Goal: Task Accomplishment & Management: Use online tool/utility

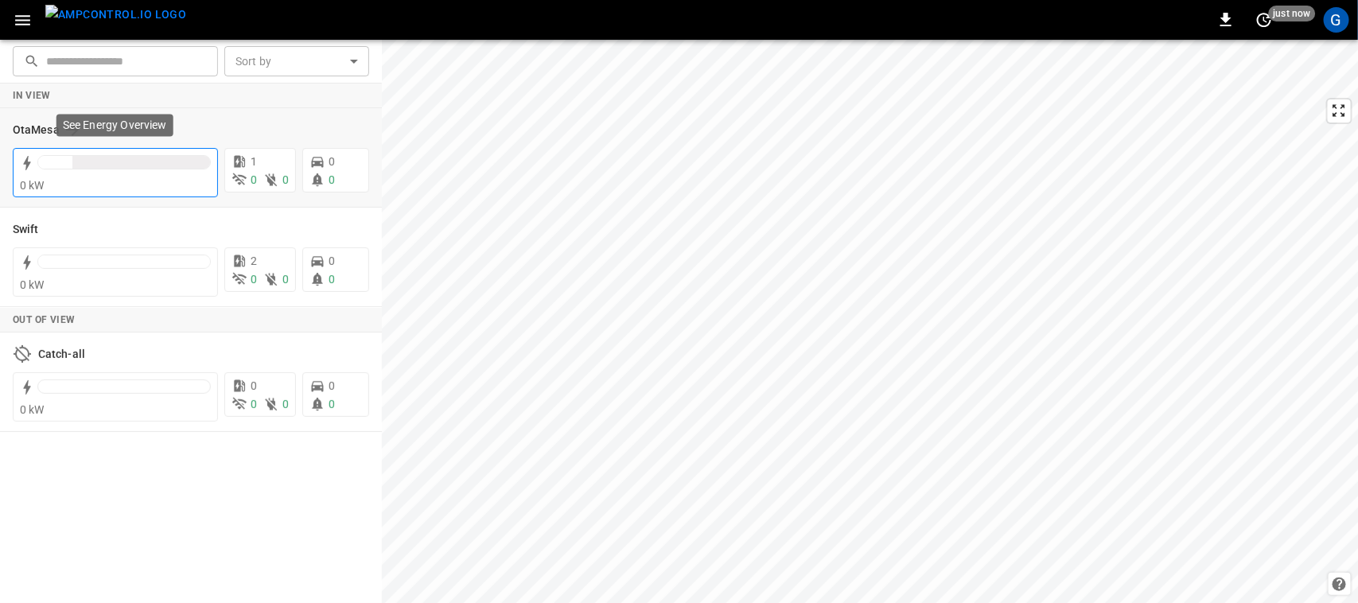
click at [57, 165] on div at bounding box center [55, 162] width 34 height 13
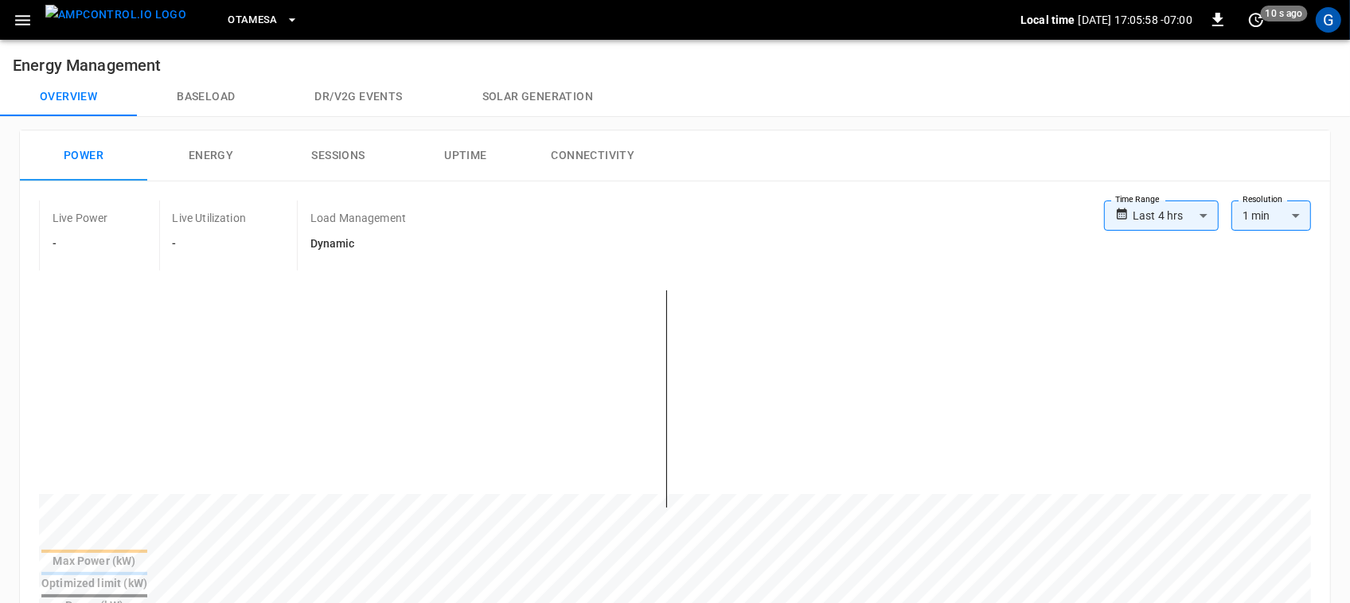
click at [94, 22] on img "menu" at bounding box center [115, 15] width 141 height 20
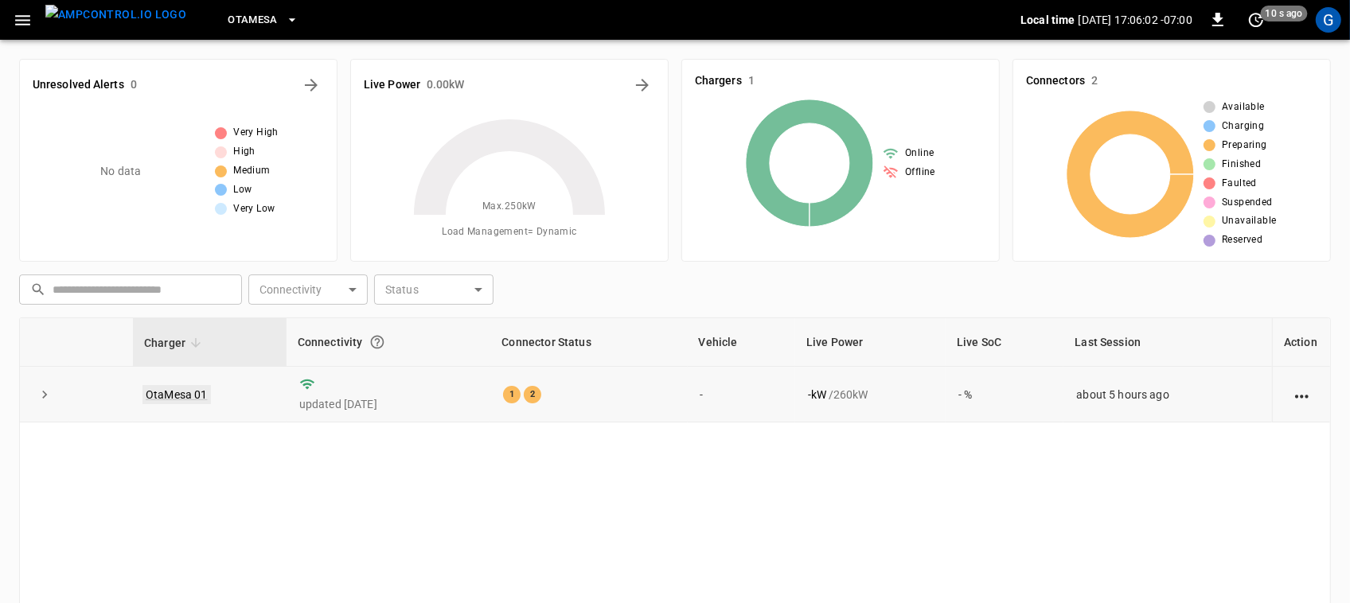
click at [173, 400] on link "OtaMesa 01" at bounding box center [176, 394] width 68 height 19
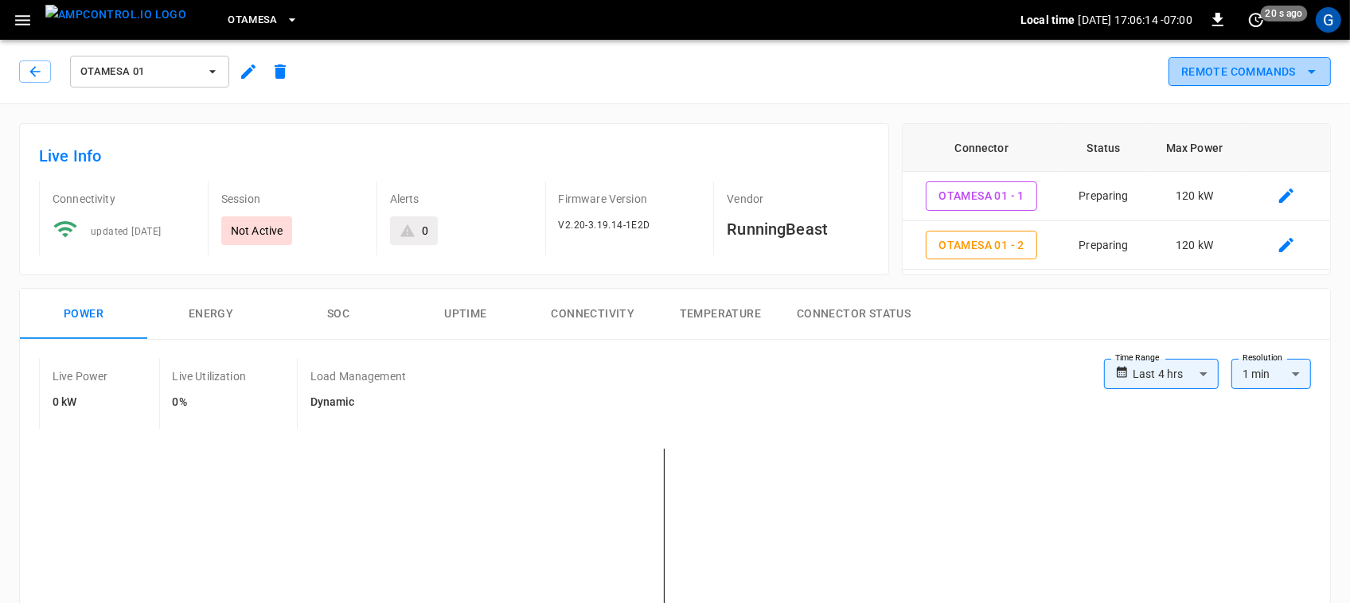
click at [1236, 76] on button "Remote Commands" at bounding box center [1249, 71] width 162 height 29
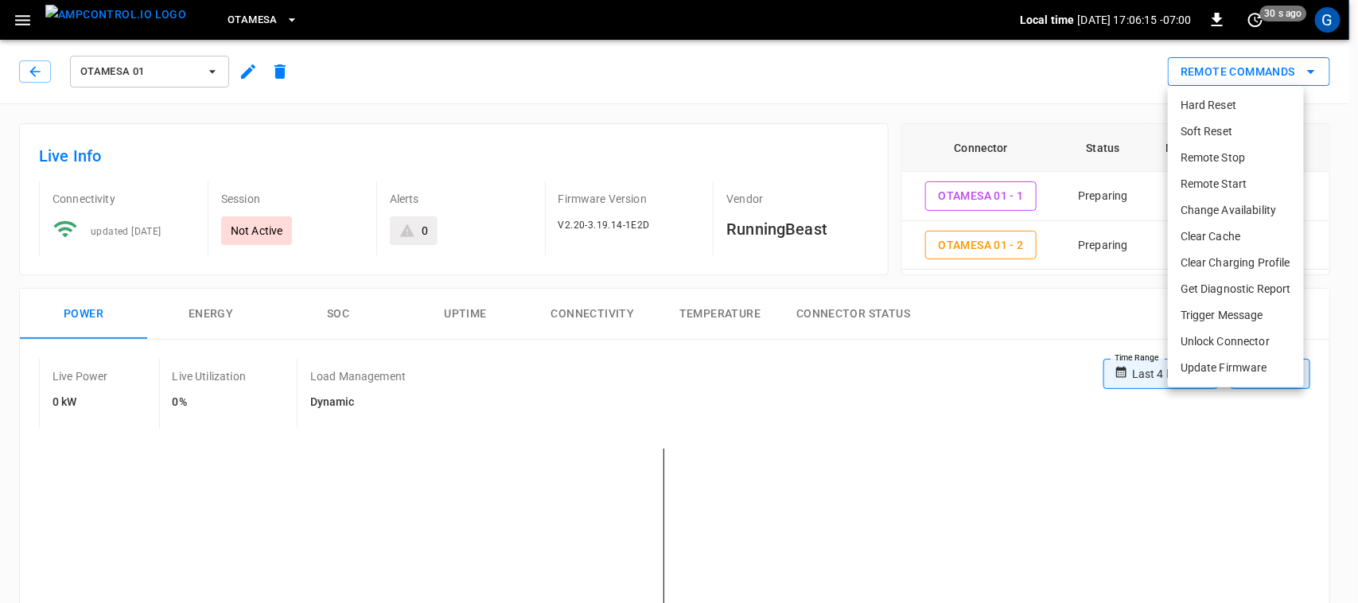
click at [1236, 76] on div at bounding box center [679, 301] width 1358 height 603
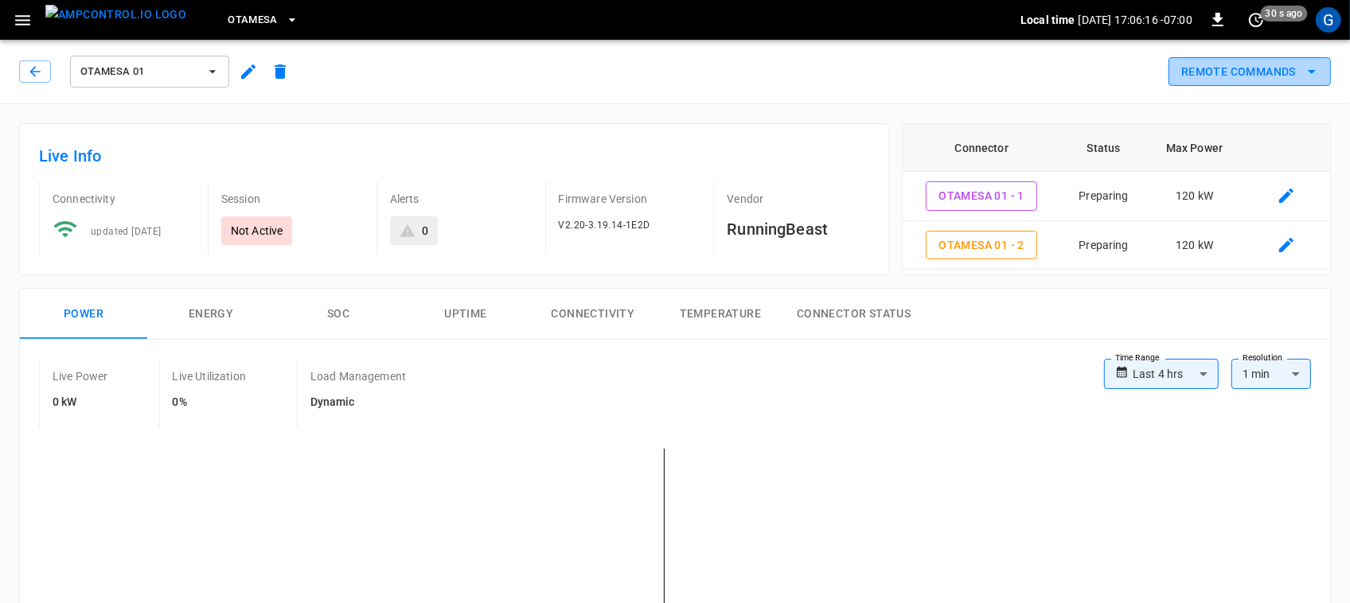
click at [1236, 76] on button "Remote Commands" at bounding box center [1249, 71] width 162 height 29
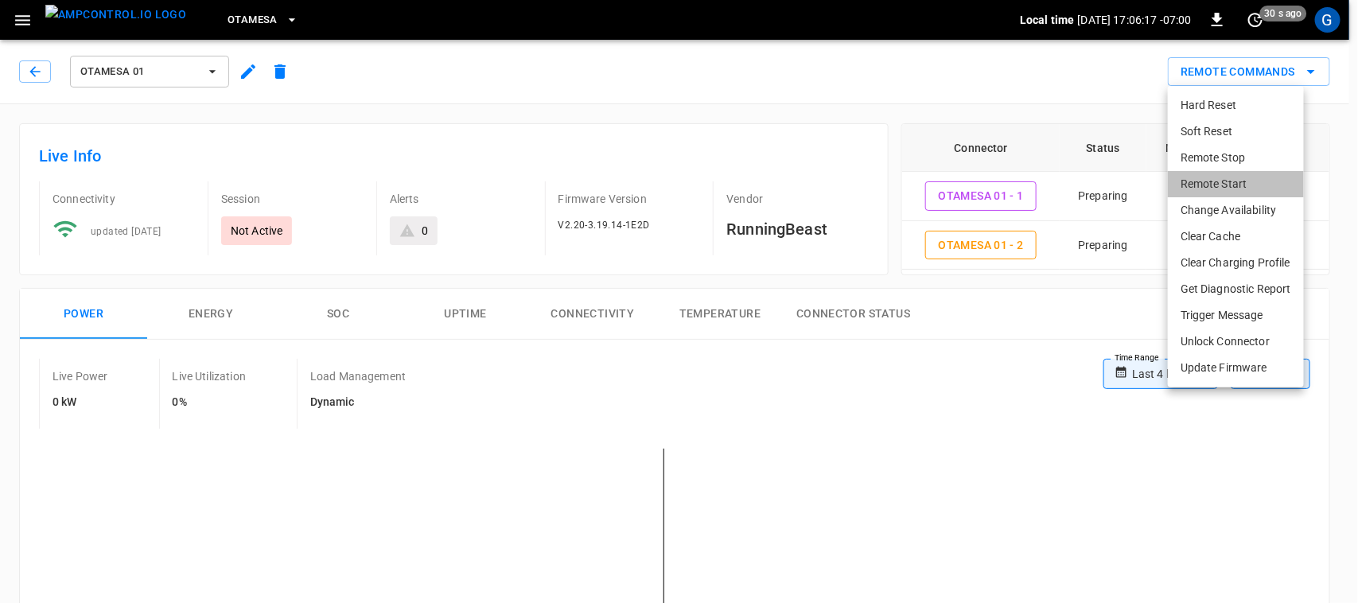
click at [1215, 177] on li "Remote Start" at bounding box center [1236, 184] width 136 height 26
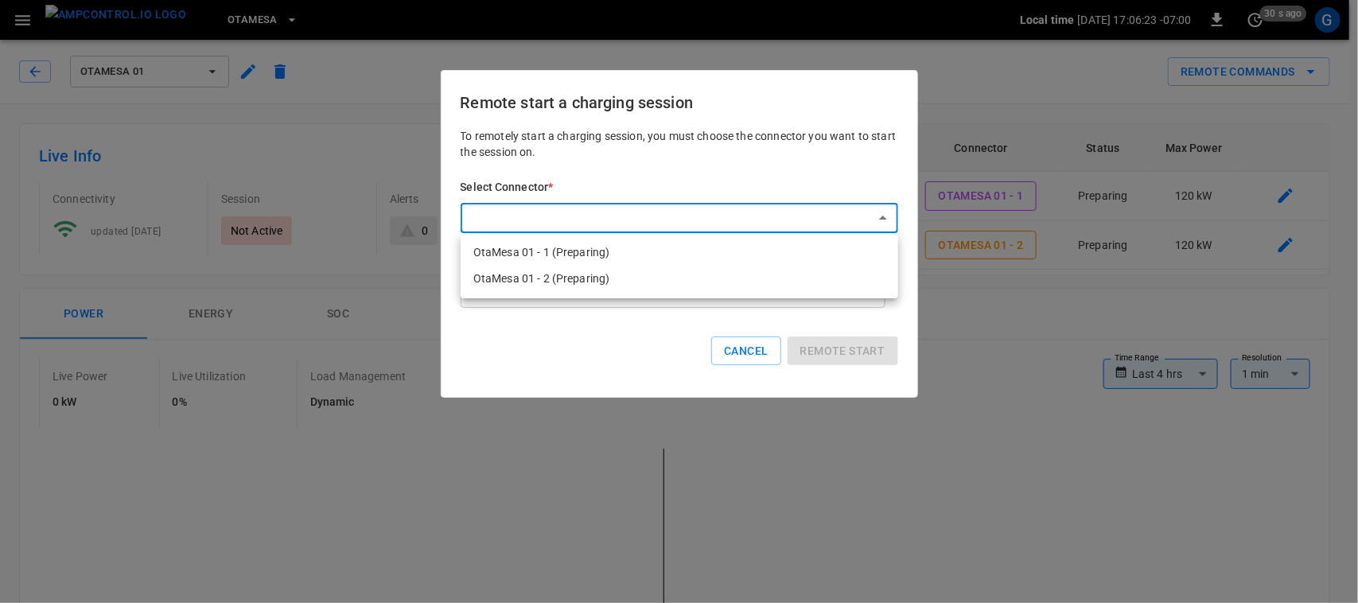
click at [629, 256] on li "OtaMesa 01 - 1 (Preparing)" at bounding box center [680, 253] width 438 height 26
type input "**********"
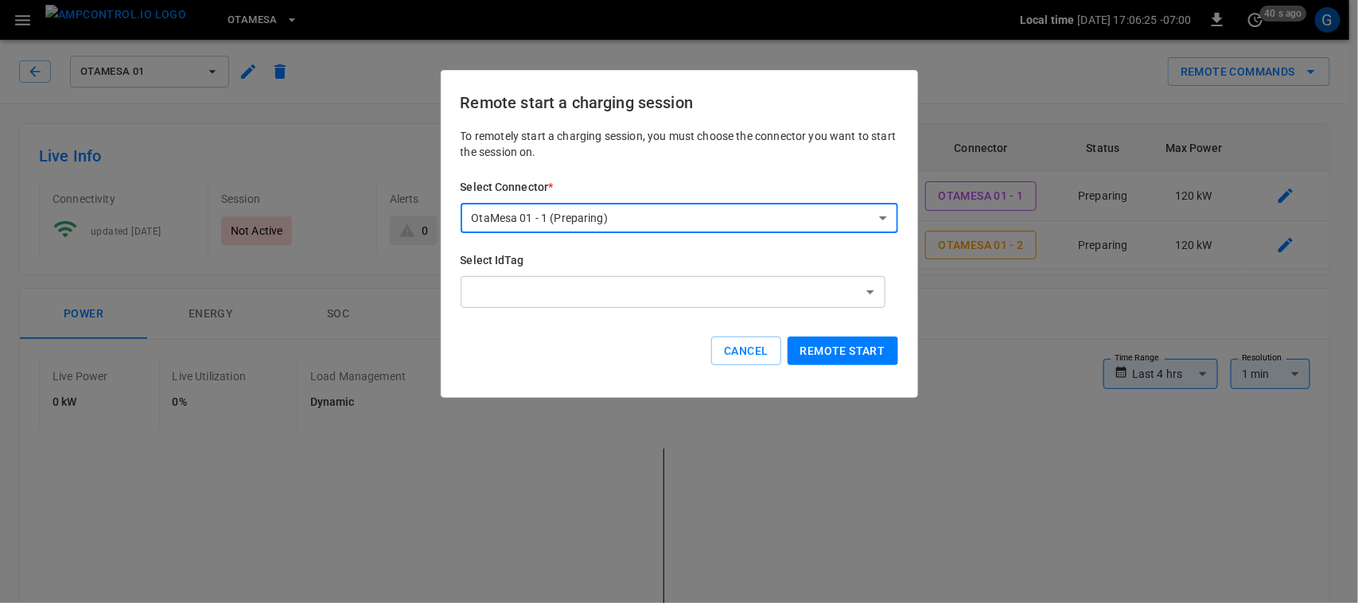
click at [837, 349] on button "Remote start" at bounding box center [843, 351] width 111 height 29
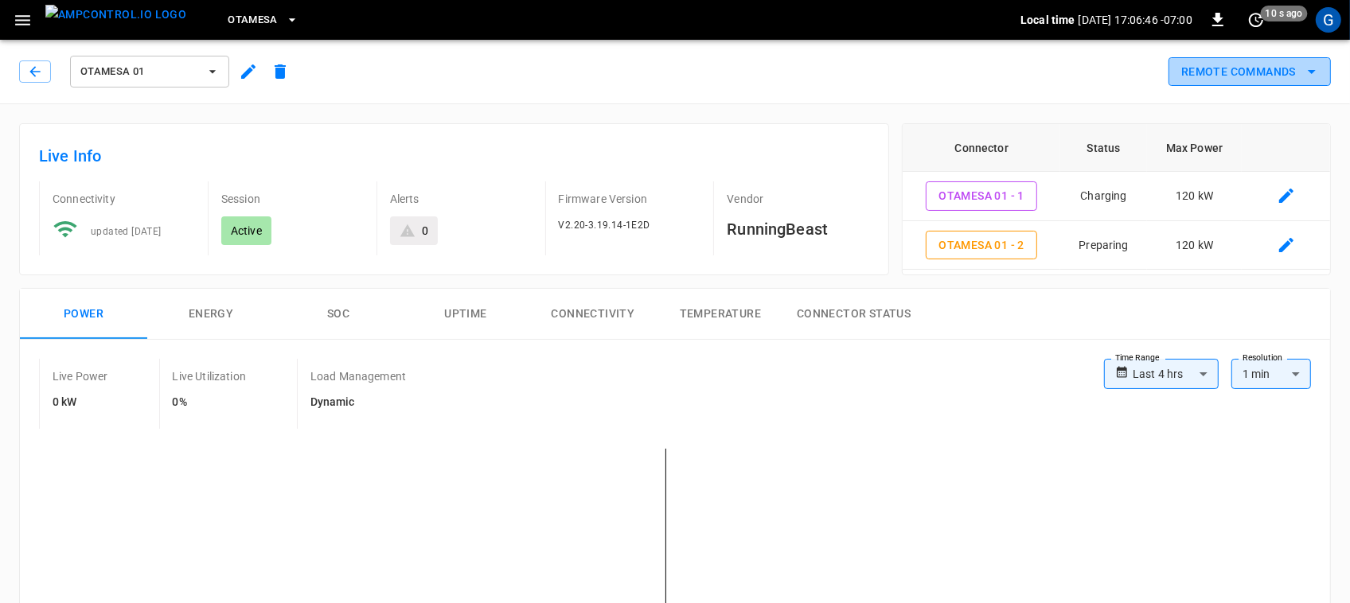
click at [1223, 80] on button "Remote Commands" at bounding box center [1249, 71] width 162 height 29
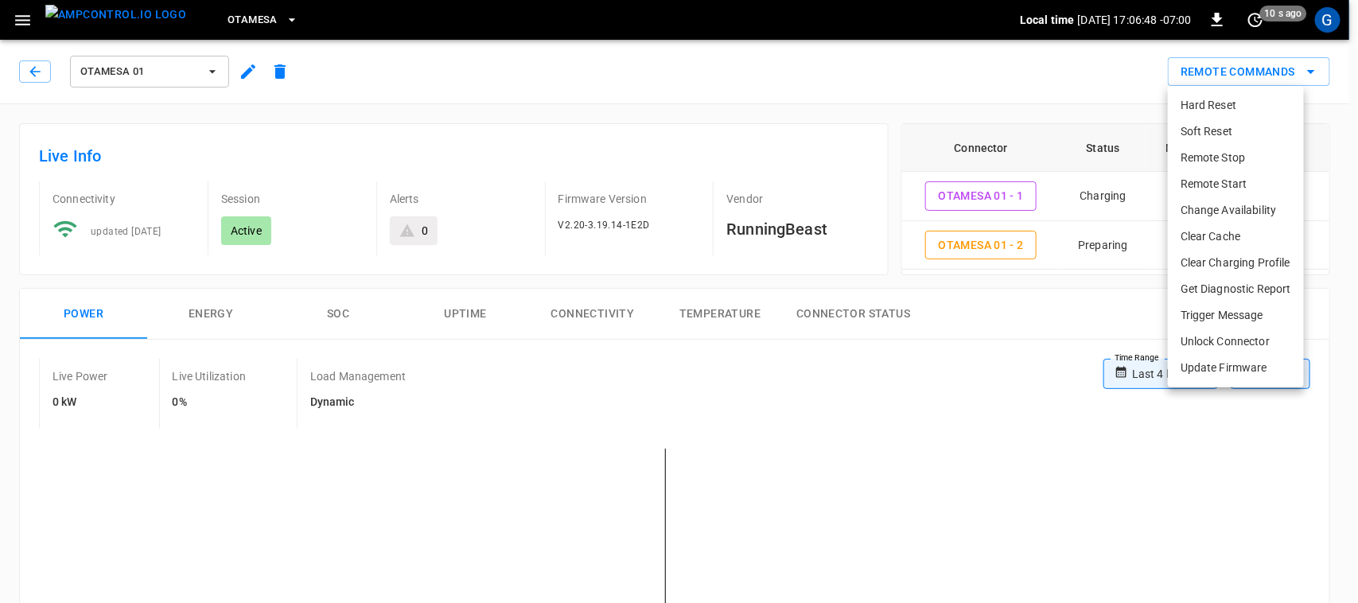
click at [1210, 176] on li "Remote Start" at bounding box center [1236, 184] width 136 height 26
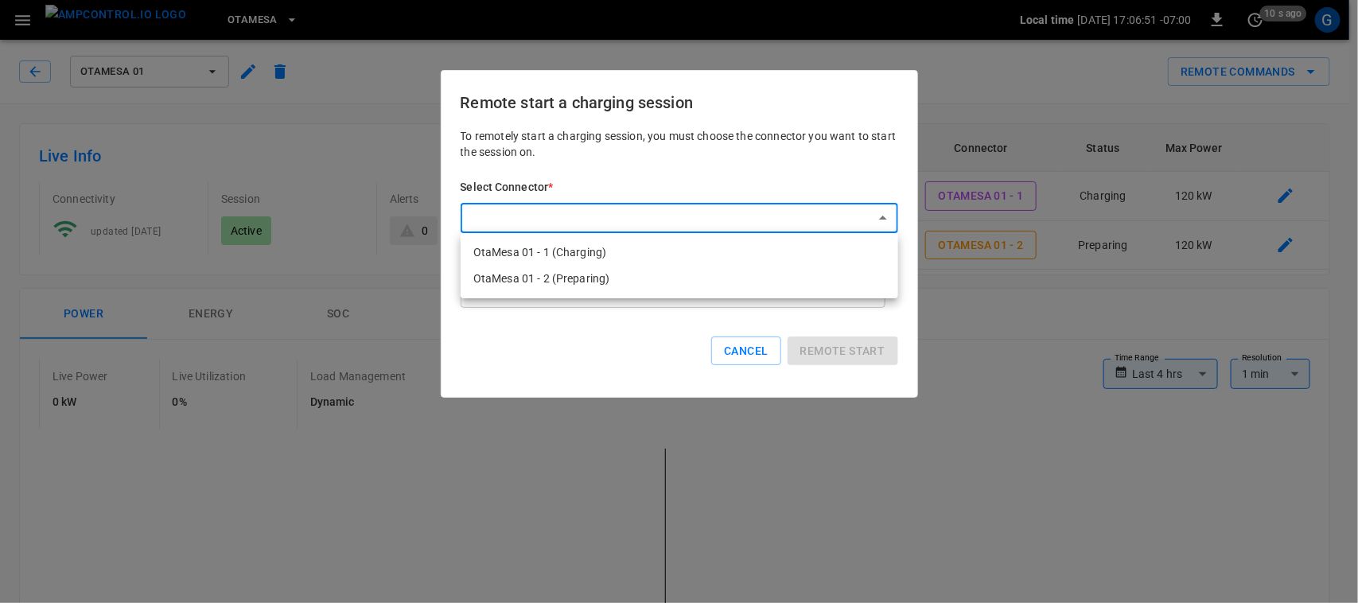
click at [614, 273] on li "OtaMesa 01 - 2 (Preparing)" at bounding box center [680, 279] width 438 height 26
type input "**********"
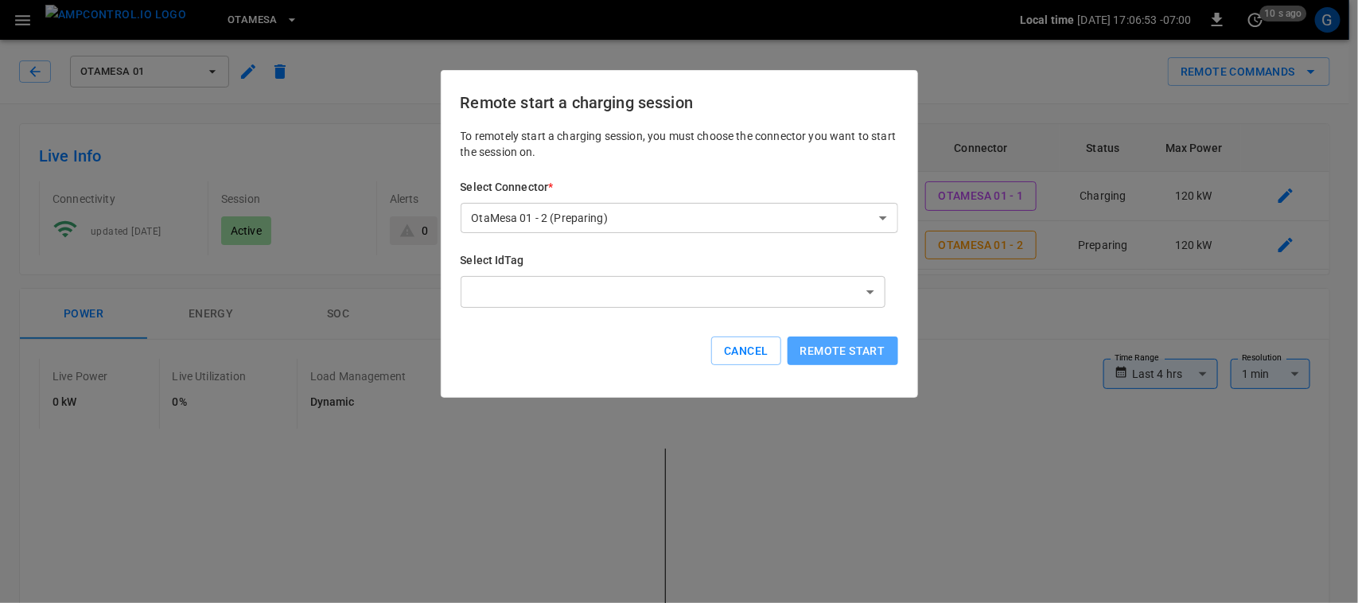
click at [834, 350] on button "Remote start" at bounding box center [843, 351] width 111 height 29
